Goal: Communication & Community: Answer question/provide support

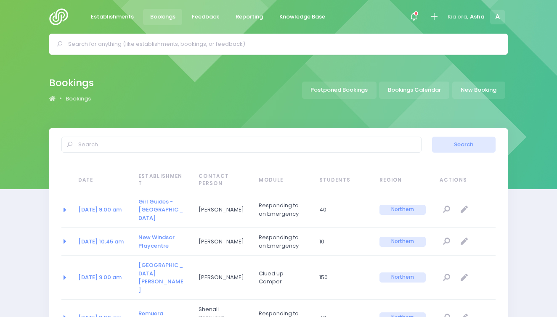
select select "20"
click at [217, 47] on input "text" at bounding box center [282, 44] width 428 height 13
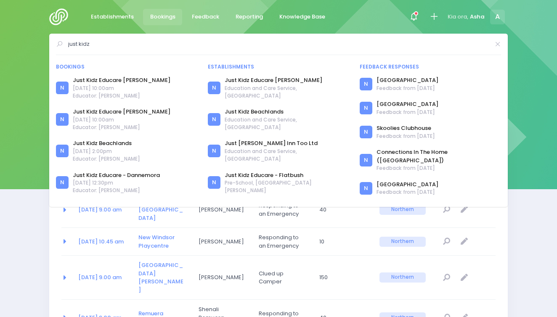
type input "just kids"
drag, startPoint x: 217, startPoint y: 48, endPoint x: 135, endPoint y: 82, distance: 89.0
click at [135, 82] on link "Just Kidz Educare [PERSON_NAME]" at bounding box center [122, 80] width 98 height 8
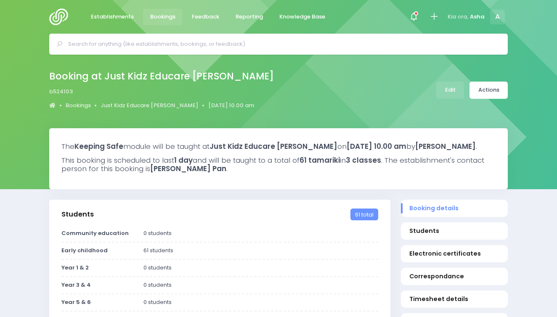
select select "5"
select select
click at [490, 99] on div "Booking at Just Kidz Educare [PERSON_NAME] b524103 Bookings Just Kidz Educare […" at bounding box center [279, 90] width 480 height 44
click at [485, 89] on link "Actions" at bounding box center [488, 90] width 38 height 17
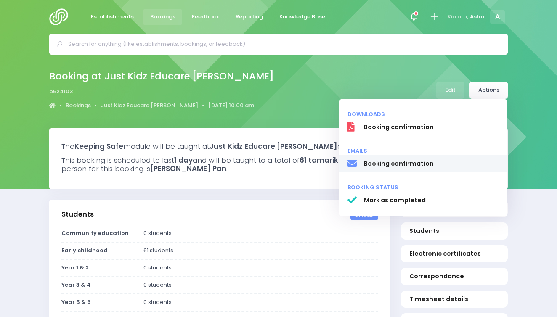
click at [423, 162] on span "Booking confirmation" at bounding box center [431, 163] width 135 height 9
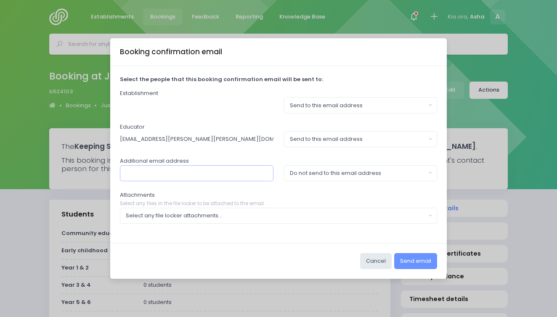
click at [229, 174] on input "text" at bounding box center [197, 173] width 154 height 16
paste input "[URL][DOMAIN_NAME]"
type input "[URL][DOMAIN_NAME]"
paste input "[PERSON_NAME][EMAIL_ADDRESS][DOMAIN_NAME]"
type input "[PERSON_NAME][EMAIL_ADDRESS][DOMAIN_NAME]"
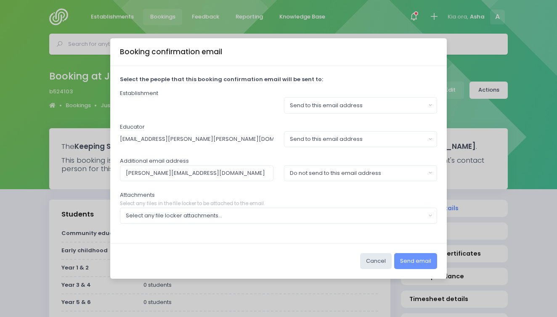
click at [383, 176] on div "Do not send to this email address" at bounding box center [358, 173] width 136 height 8
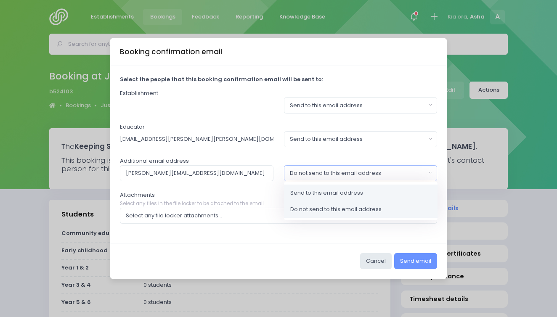
click at [382, 194] on link "Send to this email address" at bounding box center [361, 192] width 154 height 17
select select "send"
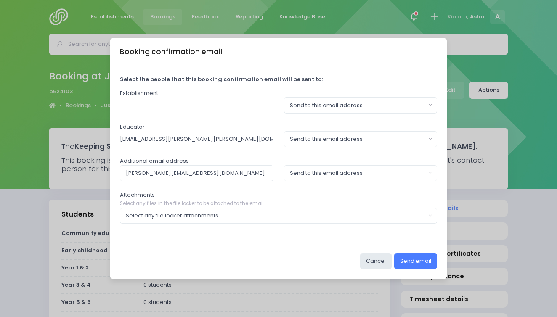
click at [410, 261] on button "Send email" at bounding box center [415, 261] width 43 height 16
